Goal: Task Accomplishment & Management: Complete application form

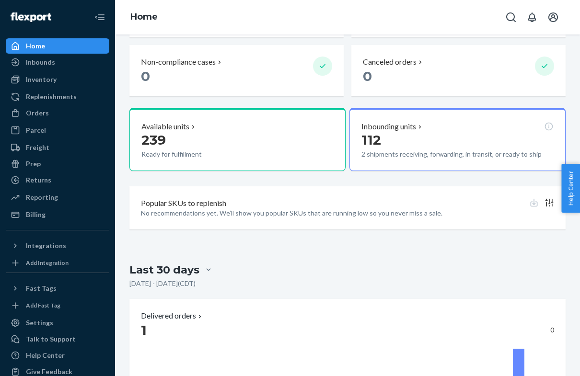
scroll to position [311, 0]
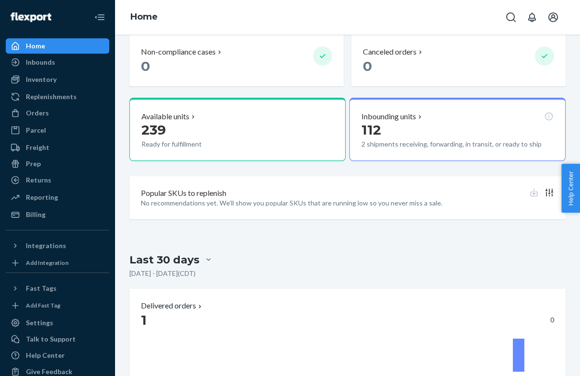
click at [478, 126] on p "112" at bounding box center [455, 129] width 187 height 17
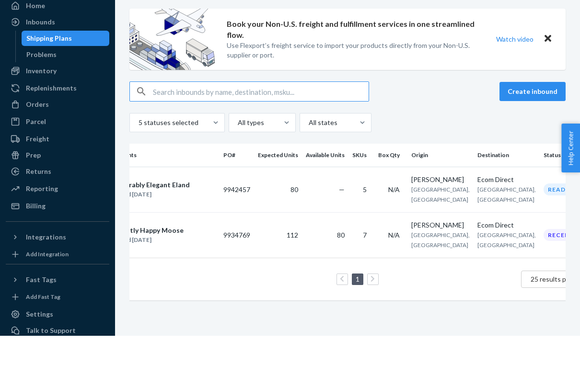
scroll to position [0, 44]
click at [493, 215] on div "Ecom Direct" at bounding box center [507, 220] width 59 height 10
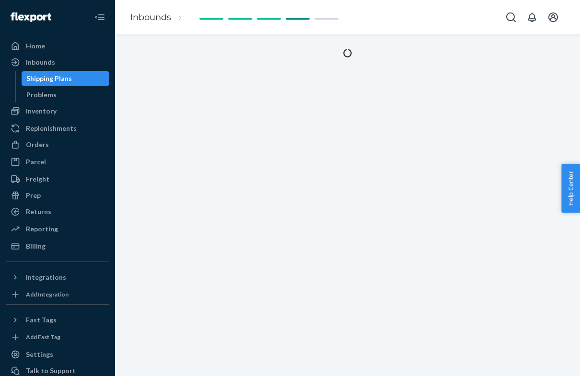
click at [33, 63] on div "Inbounds" at bounding box center [40, 63] width 29 height 10
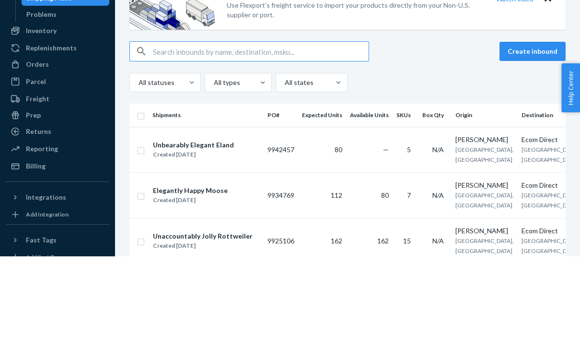
click at [380, 153] on div "All statuses All types All states" at bounding box center [347, 162] width 436 height 19
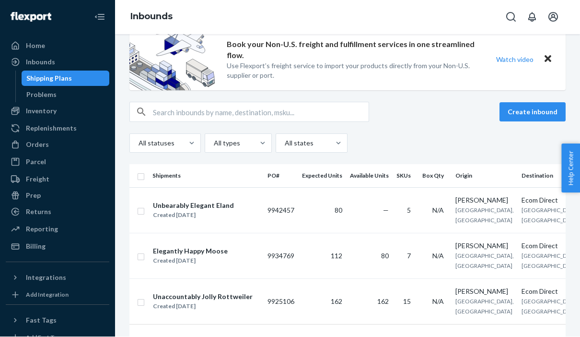
scroll to position [19, 0]
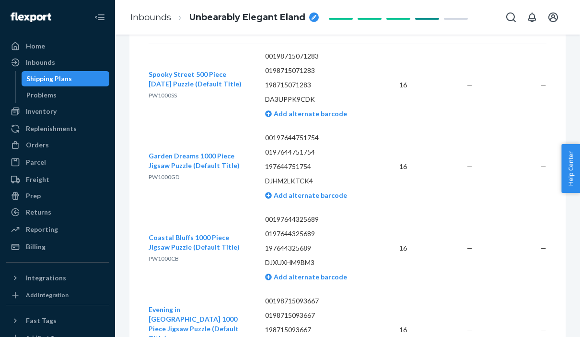
scroll to position [252, 0]
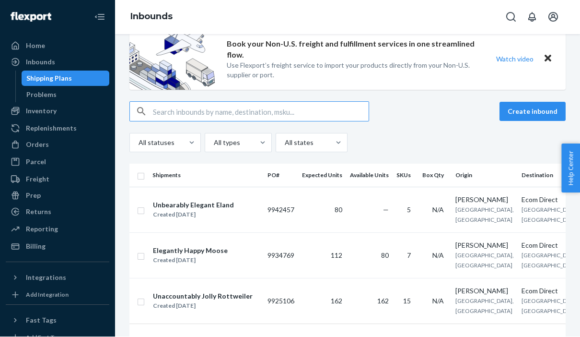
scroll to position [23, 0]
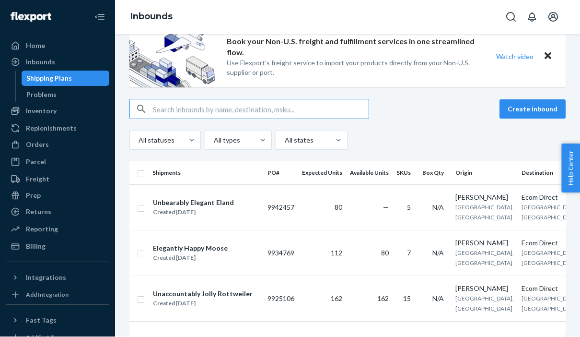
click at [488, 193] on div "[PERSON_NAME]" at bounding box center [485, 198] width 59 height 10
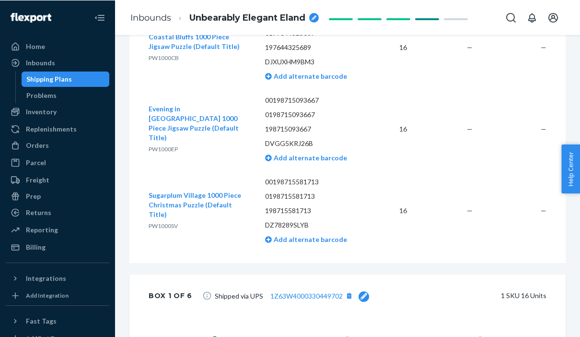
scroll to position [466, 0]
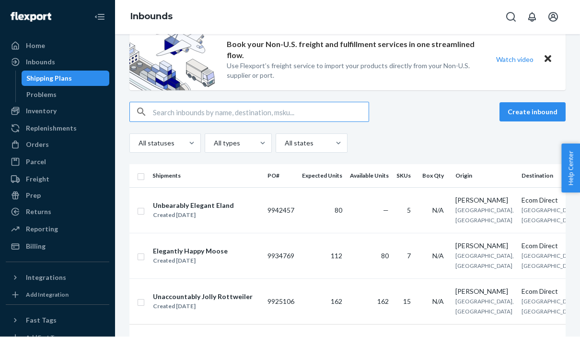
scroll to position [19, 0]
click at [526, 253] on span "[GEOGRAPHIC_DATA], [GEOGRAPHIC_DATA]" at bounding box center [551, 261] width 59 height 17
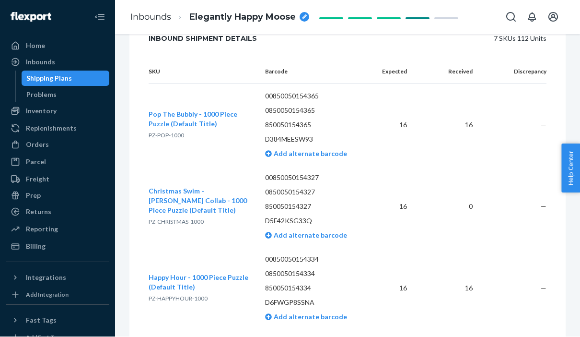
scroll to position [332, 0]
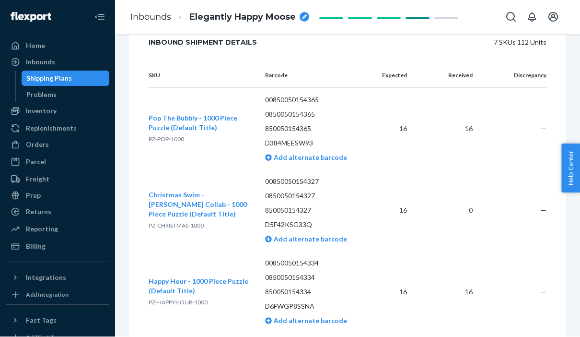
click at [30, 90] on div "Problems" at bounding box center [41, 95] width 30 height 10
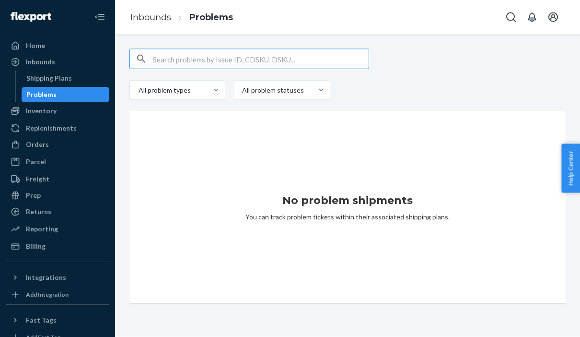
click at [395, 81] on div "All problem types All problem statuses" at bounding box center [347, 90] width 436 height 19
click at [28, 124] on div "Replenishments" at bounding box center [51, 129] width 51 height 10
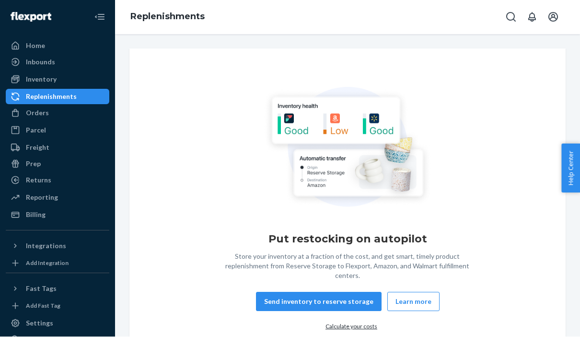
scroll to position [40, 0]
click at [356, 292] on button "Send inventory to reserve storage" at bounding box center [319, 301] width 126 height 19
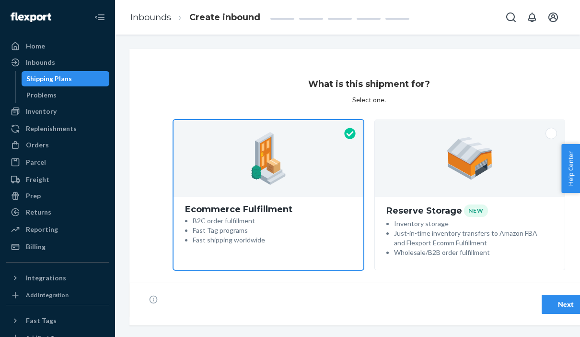
click at [511, 183] on div at bounding box center [470, 158] width 190 height 77
click at [473, 126] on input "Reserve Storage NEW Inventory storage Just-in-time inventory transfers to Amazo…" at bounding box center [470, 123] width 6 height 6
radio input "true"
radio input "false"
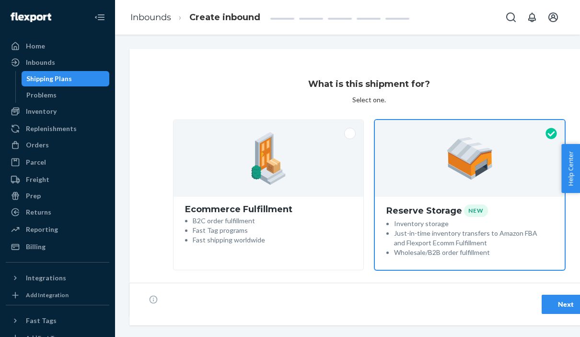
click at [48, 79] on div "Shipping Plans" at bounding box center [49, 79] width 46 height 10
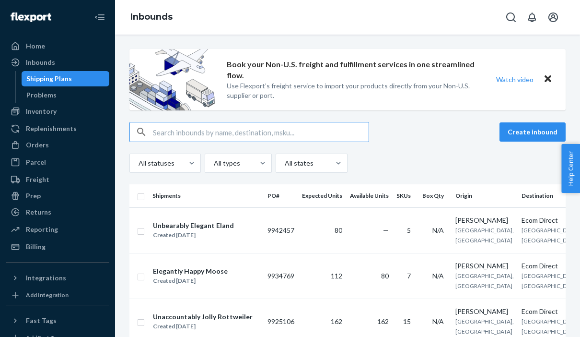
click at [35, 67] on div "Inbounds" at bounding box center [40, 63] width 29 height 10
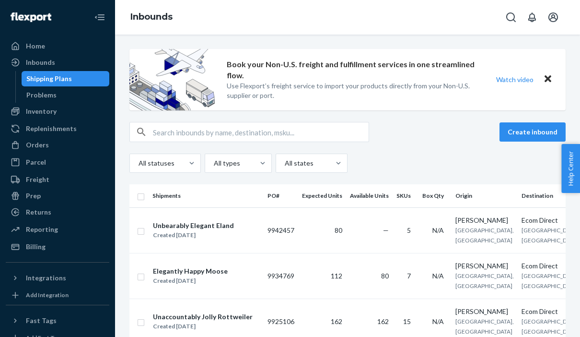
click at [536, 141] on button "Create inbound" at bounding box center [533, 131] width 66 height 19
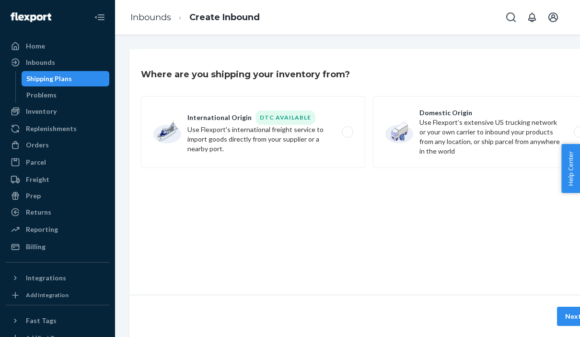
click at [528, 123] on label "Domestic Origin Use Flexport’s extensive US trucking network or your own carrie…" at bounding box center [485, 132] width 224 height 72
click at [579, 129] on input "Domestic Origin Use Flexport’s extensive US trucking network or your own carrie…" at bounding box center [582, 132] width 6 height 6
radio input "true"
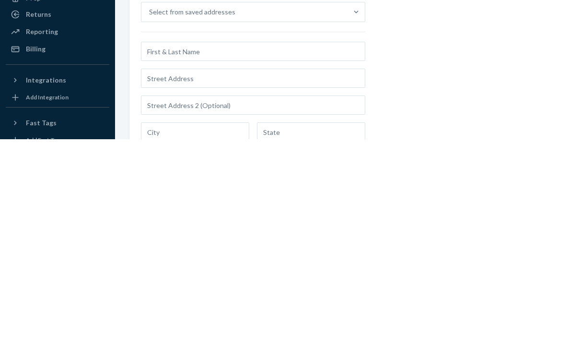
click at [452, 186] on div "Origin location of your shipment Select from saved addresses Country External S…" at bounding box center [369, 316] width 457 height 261
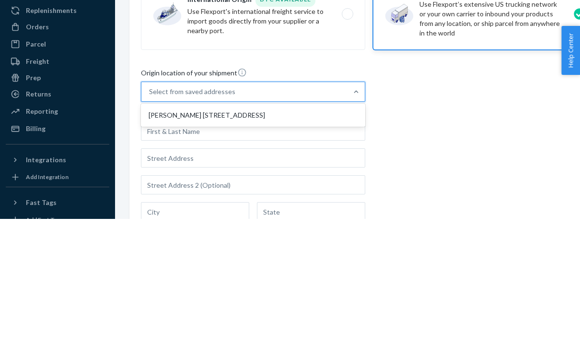
click at [339, 223] on div "[PERSON_NAME] [STREET_ADDRESS]" at bounding box center [253, 232] width 221 height 19
click at [150, 205] on input "option [PERSON_NAME] [STREET_ADDRESS], 1 of 1. 1 result available. Use Up and D…" at bounding box center [149, 210] width 1 height 10
type input "[PERSON_NAME]"
type input "#1009"
type input "[GEOGRAPHIC_DATA]"
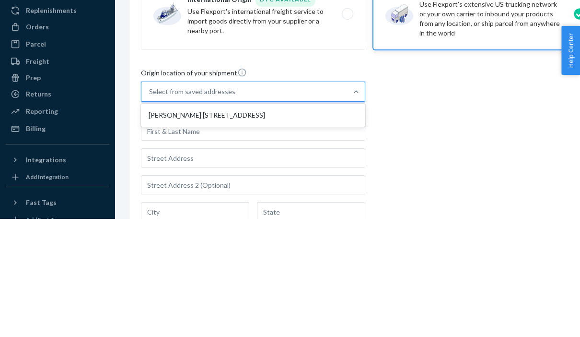
type input "IL"
type input "60193"
type input "[STREET_ADDRESS]"
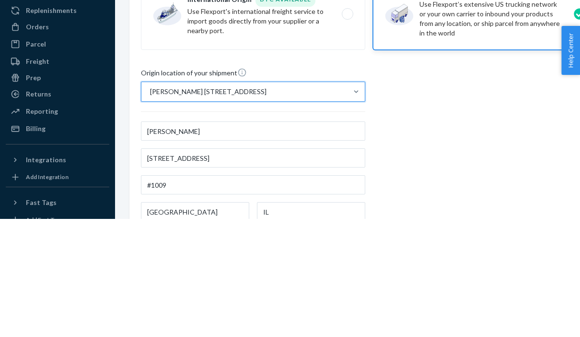
click at [464, 186] on div "Origin location of your shipment option [PERSON_NAME] [STREET_ADDRESS]. 0 resul…" at bounding box center [369, 316] width 457 height 261
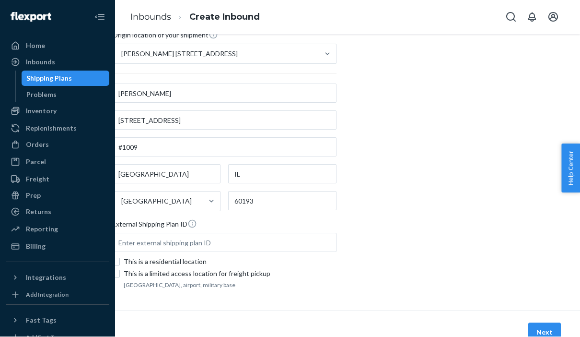
scroll to position [155, 29]
click at [546, 323] on button "Next" at bounding box center [544, 332] width 33 height 19
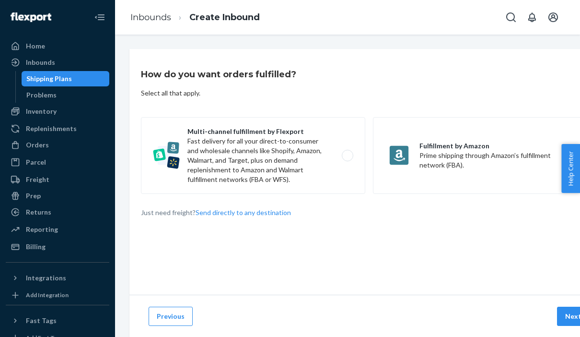
click at [33, 85] on div "Shipping Plans" at bounding box center [66, 78] width 86 height 13
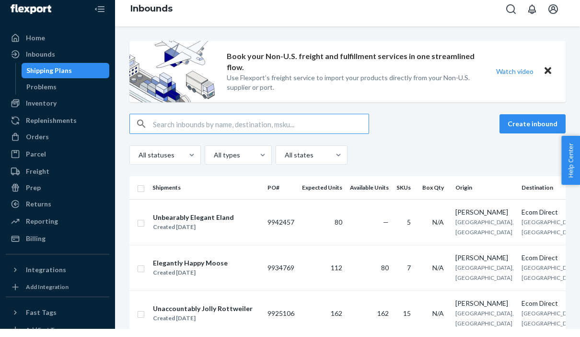
scroll to position [37, 0]
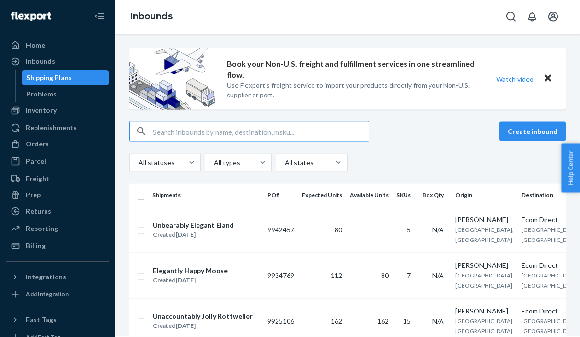
click at [36, 58] on div "Inbounds" at bounding box center [40, 63] width 29 height 10
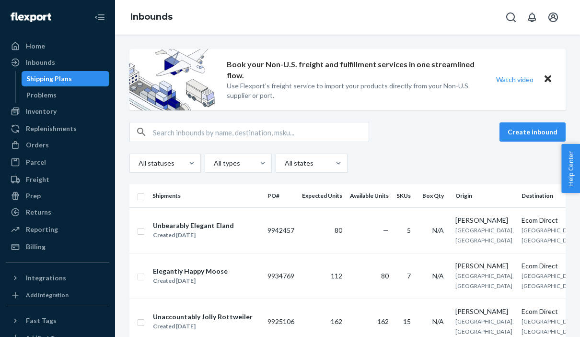
click at [35, 58] on div "Inbounds" at bounding box center [40, 63] width 29 height 10
click at [32, 74] on div "Shipping Plans" at bounding box center [49, 79] width 46 height 10
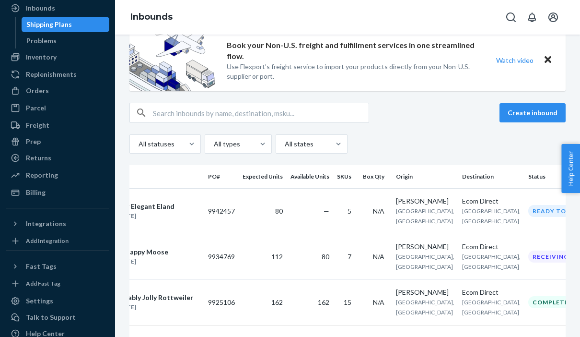
scroll to position [54, 0]
click at [19, 86] on icon at bounding box center [16, 91] width 10 height 10
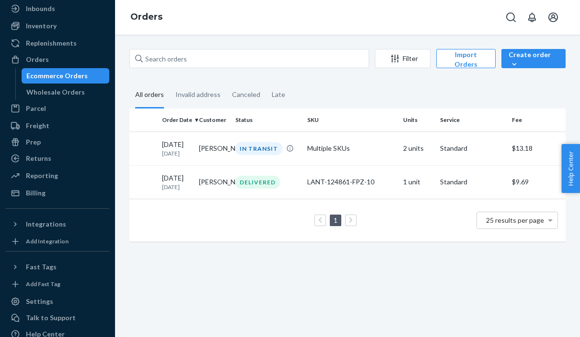
scroll to position [0, 43]
click at [539, 147] on td "$13.18" at bounding box center [537, 148] width 58 height 34
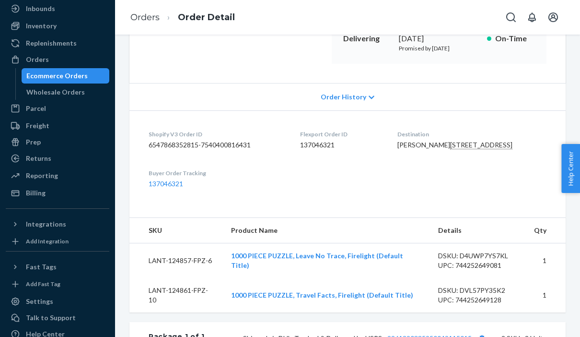
scroll to position [168, 0]
